Goal: Transaction & Acquisition: Obtain resource

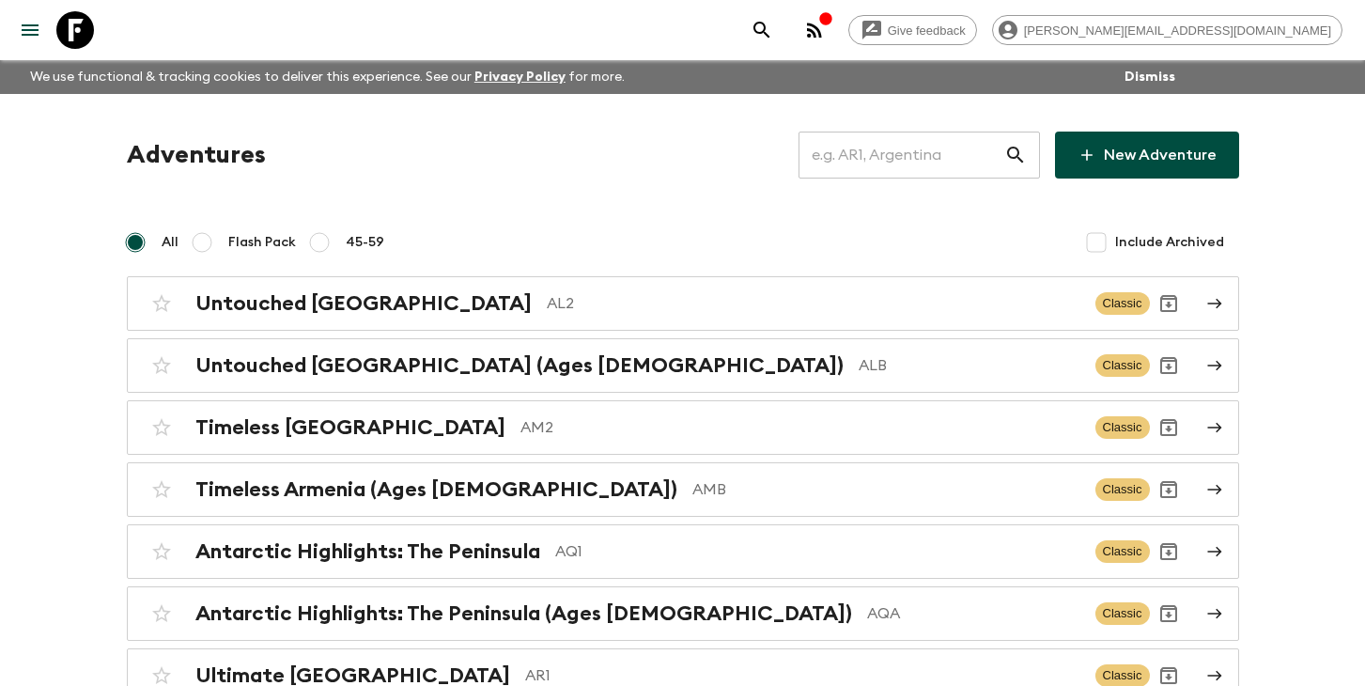
click at [875, 150] on input "text" at bounding box center [901, 155] width 206 height 53
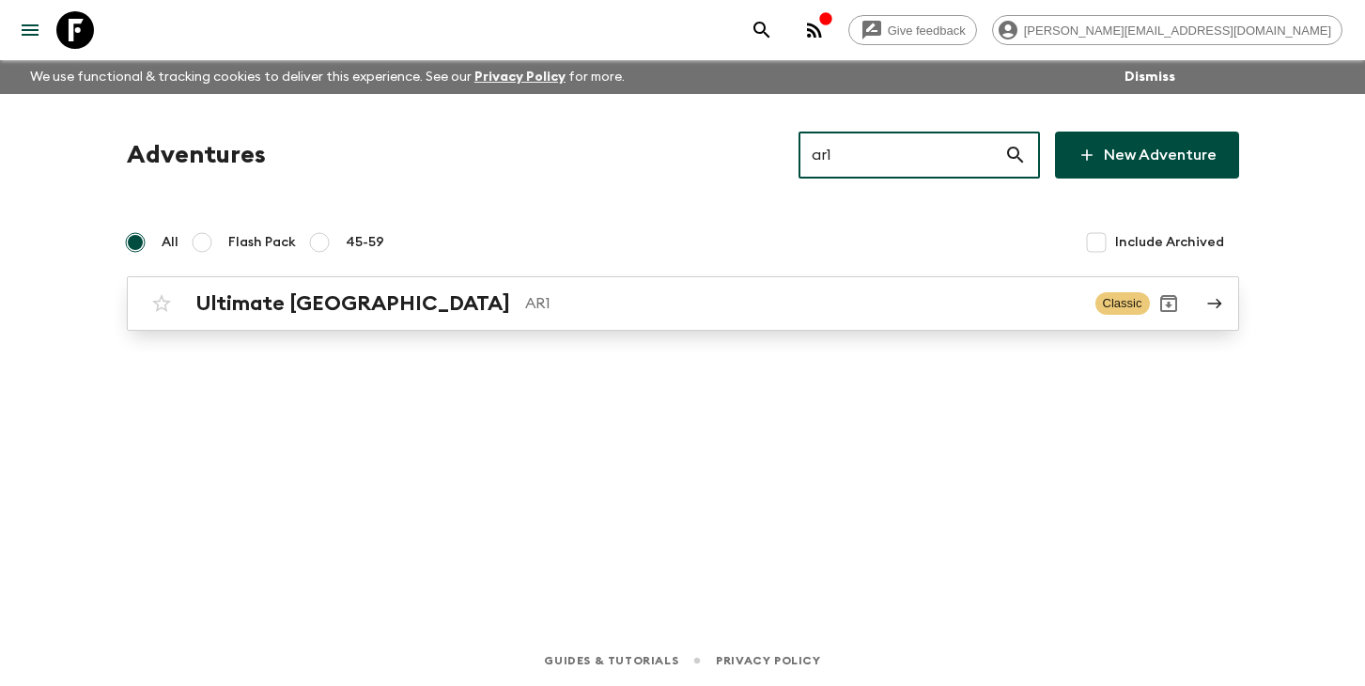
type input "ar1"
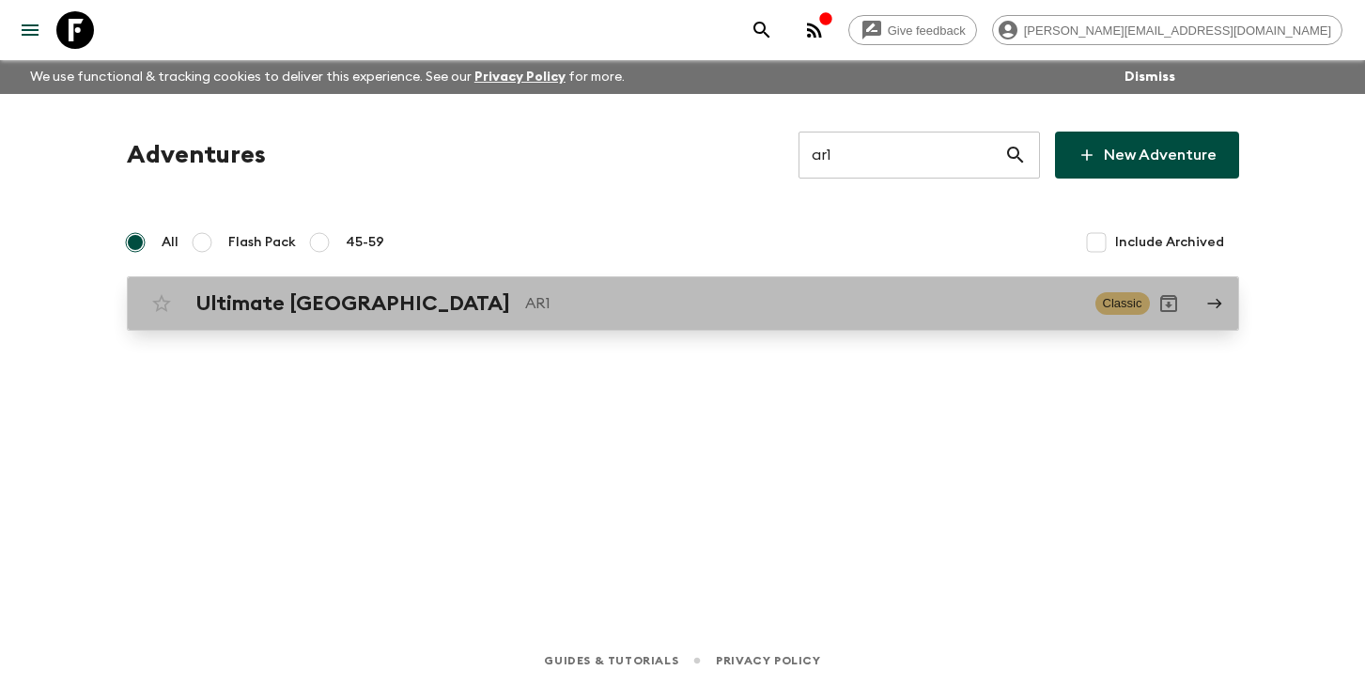
click at [525, 309] on p "AR1" at bounding box center [802, 303] width 555 height 23
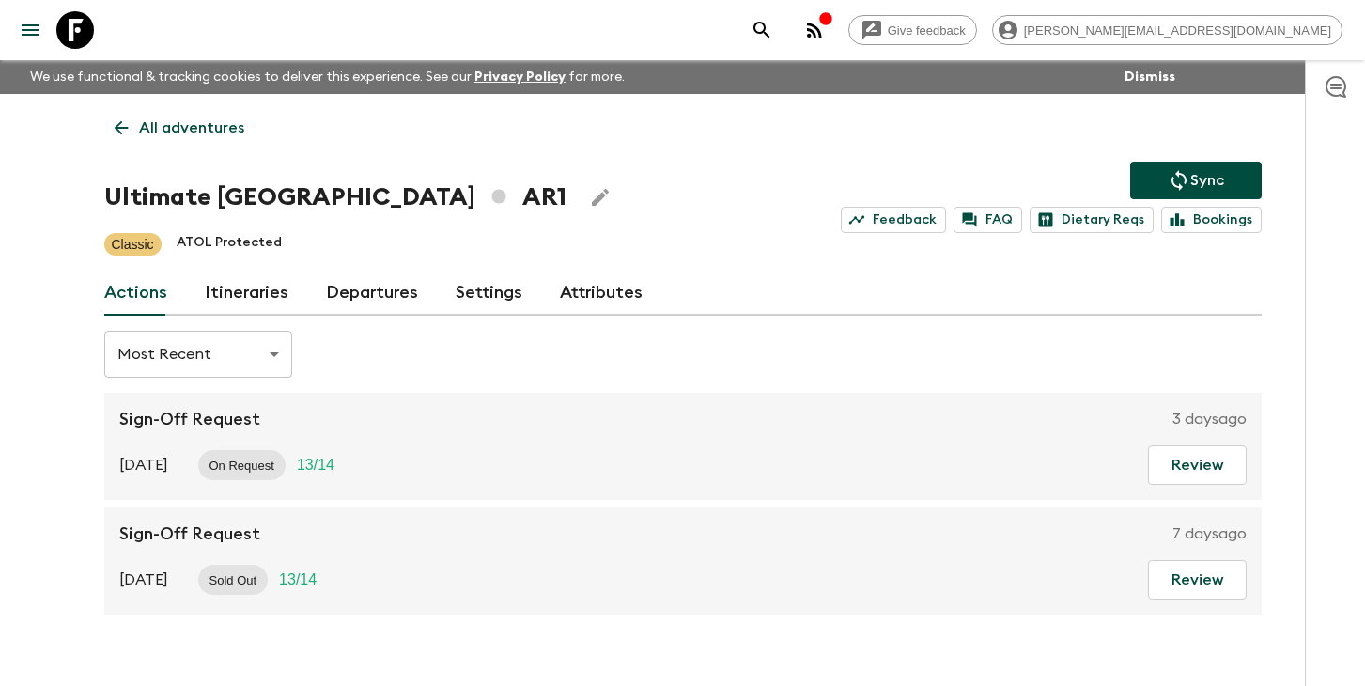
click at [382, 293] on link "Departures" at bounding box center [372, 292] width 92 height 45
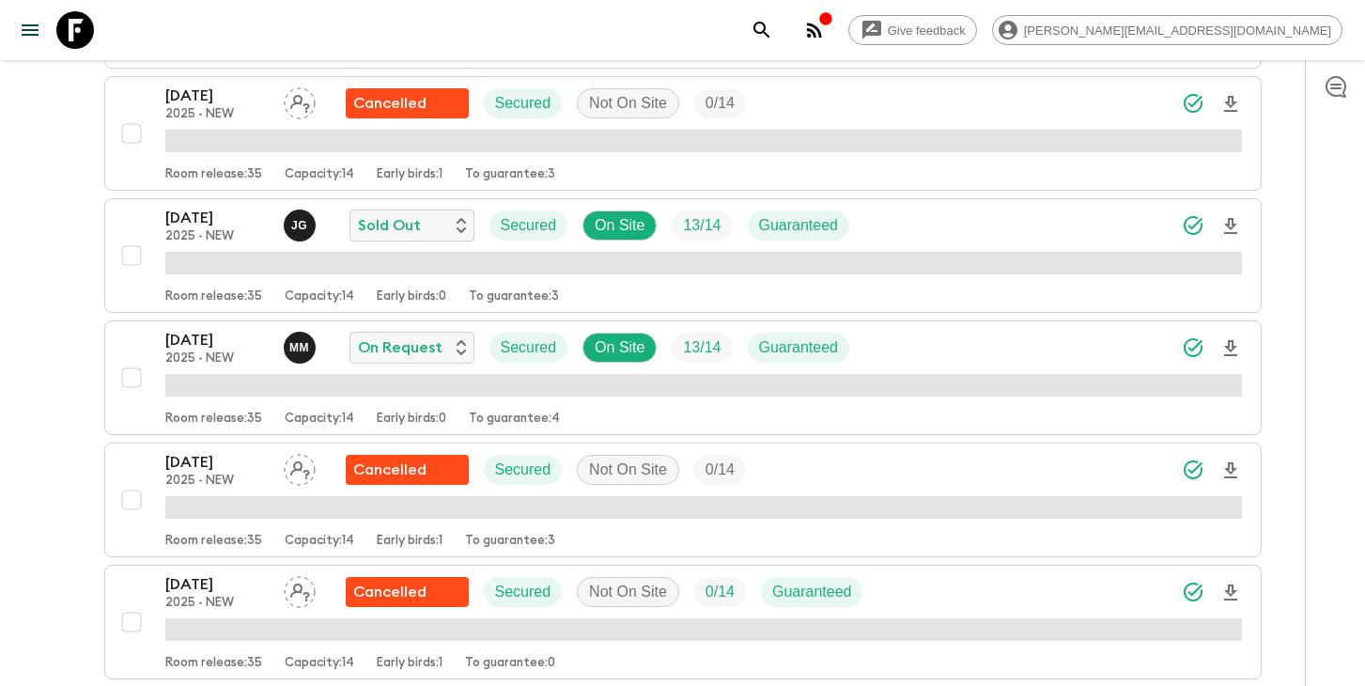
scroll to position [1278, 0]
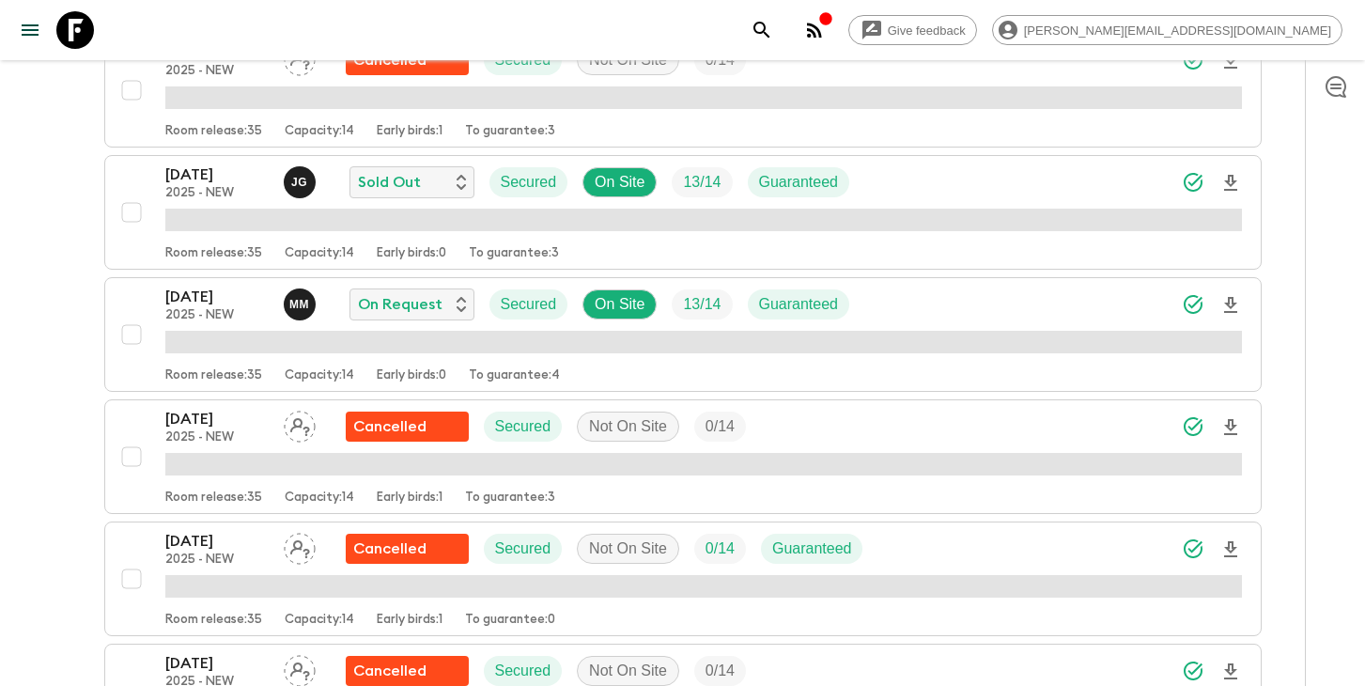
click at [1230, 305] on icon "Download Onboarding" at bounding box center [1230, 305] width 13 height 16
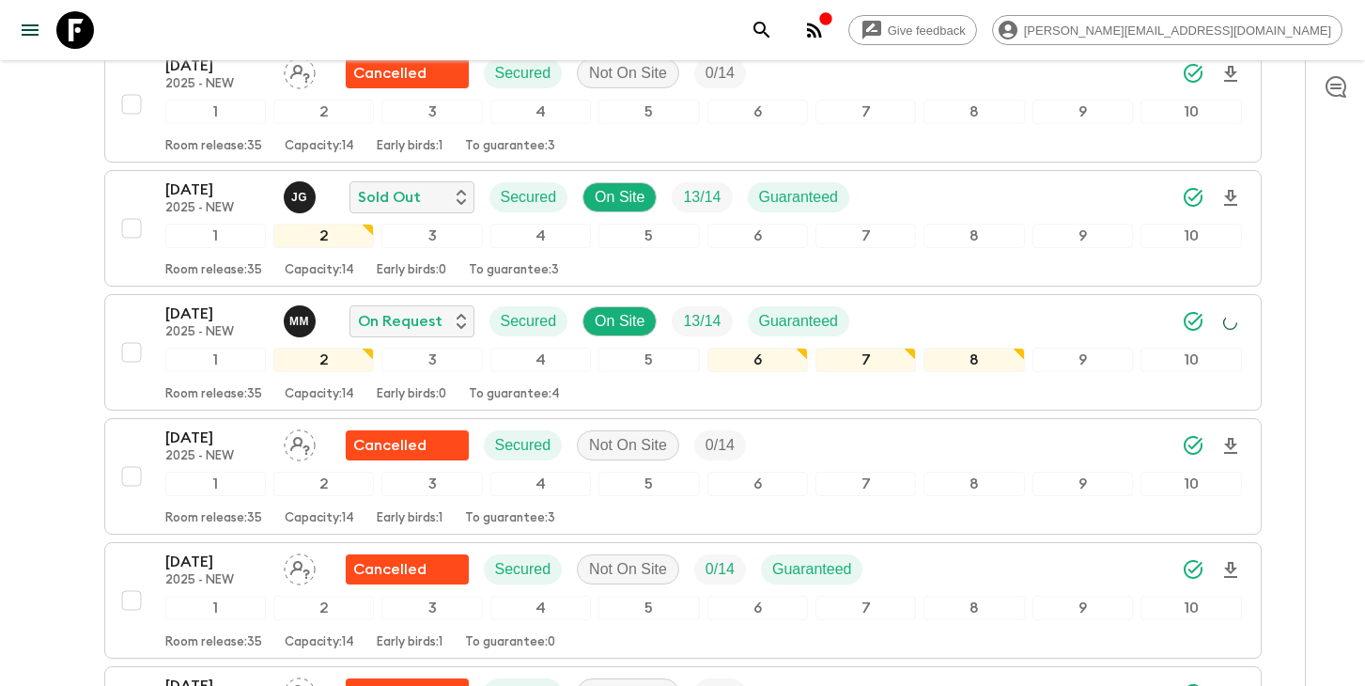
scroll to position [1291, 0]
